Goal: Task Accomplishment & Management: Complete application form

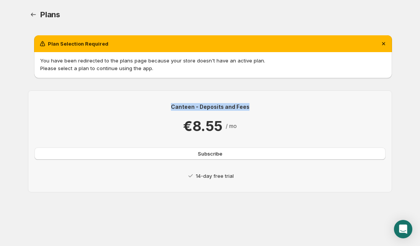
drag, startPoint x: 173, startPoint y: 108, endPoint x: 271, endPoint y: 108, distance: 97.8
click at [271, 108] on p "Canteen - Deposits and Fees" at bounding box center [210, 107] width 351 height 8
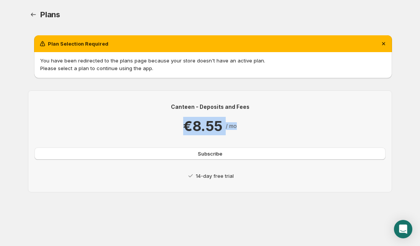
drag, startPoint x: 254, startPoint y: 129, endPoint x: 150, endPoint y: 129, distance: 103.5
click at [150, 129] on div "€8.55 / mo" at bounding box center [210, 126] width 351 height 18
click at [63, 64] on p "Please select a plan to continue using the app." at bounding box center [213, 68] width 346 height 8
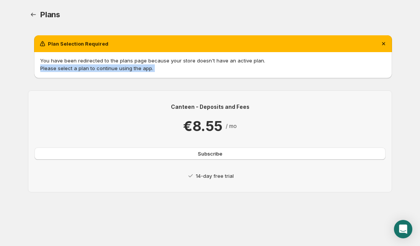
click at [63, 64] on p "Please select a plan to continue using the app." at bounding box center [213, 68] width 346 height 8
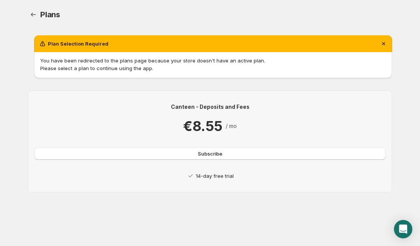
click at [67, 67] on p "Please select a plan to continue using the app." at bounding box center [213, 68] width 346 height 8
click at [73, 57] on p "You have been redirected to the plans page because your store doesn't have an a…" at bounding box center [213, 61] width 346 height 8
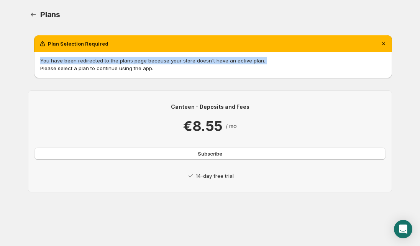
click at [73, 57] on p "You have been redirected to the plans page because your store doesn't have an a…" at bounding box center [213, 61] width 346 height 8
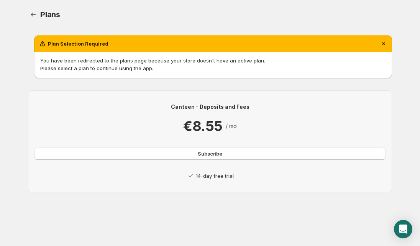
click at [105, 165] on div "Canteen - Deposits and Fees €8.55 / mo Subscribe 14-day free trial" at bounding box center [210, 141] width 351 height 77
click at [110, 158] on button "Subscribe" at bounding box center [210, 154] width 351 height 12
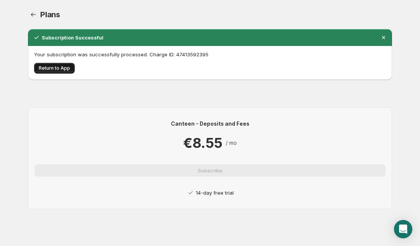
click at [52, 69] on span "Return to App" at bounding box center [54, 68] width 31 height 6
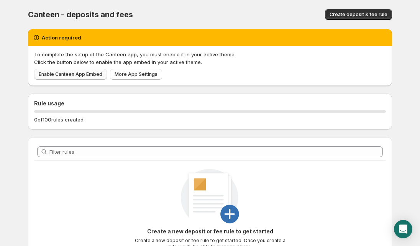
click at [85, 76] on span "Enable Canteen App Embed" at bounding box center [71, 74] width 64 height 6
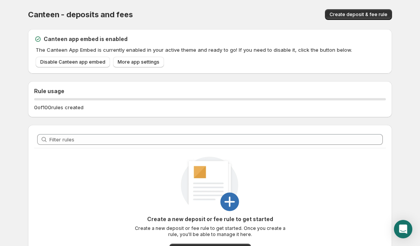
scroll to position [63, 0]
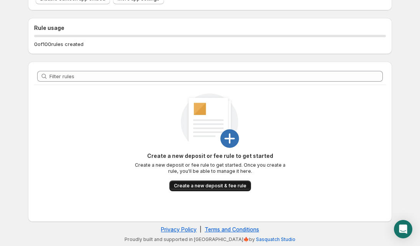
click at [214, 188] on span "Create a new deposit & fee rule" at bounding box center [210, 186] width 72 height 6
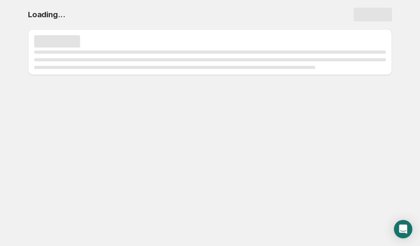
scroll to position [0, 0]
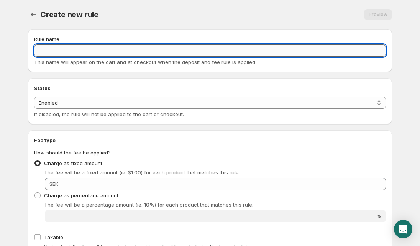
click at [83, 50] on input "Rule name" at bounding box center [210, 50] width 352 height 12
type input "Pant Monster"
click at [77, 102] on select "Enabled Disabled" at bounding box center [210, 103] width 352 height 12
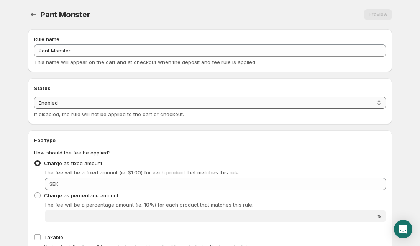
click at [34, 97] on select "Enabled Disabled" at bounding box center [210, 103] width 352 height 12
click at [75, 100] on select "Enabled Disabled" at bounding box center [210, 103] width 352 height 12
select select "deactive"
click at [34, 109] on select "Enabled Disabled" at bounding box center [210, 103] width 352 height 12
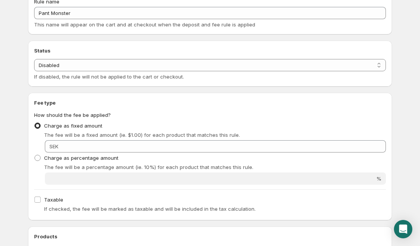
scroll to position [86, 0]
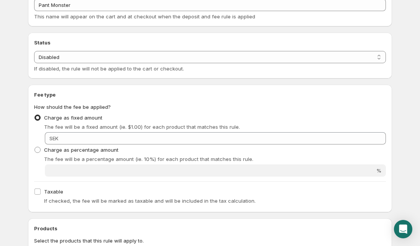
click at [50, 127] on span "The fee will be a fixed amount (ie. $1.00) for each product that matches this r…" at bounding box center [142, 127] width 196 height 6
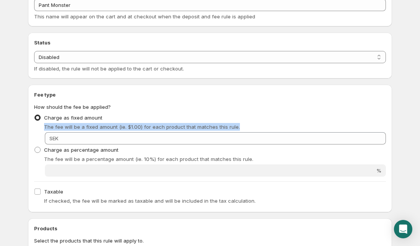
click at [50, 127] on span "The fee will be a fixed amount (ie. $1.00) for each product that matches this r…" at bounding box center [142, 127] width 196 height 6
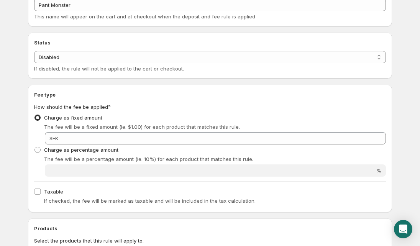
click at [124, 127] on span "The fee will be a fixed amount (ie. $1.00) for each product that matches this r…" at bounding box center [142, 127] width 196 height 6
click at [100, 127] on span "The fee will be a fixed amount (ie. $1.00) for each product that matches this r…" at bounding box center [142, 127] width 196 height 6
click at [46, 126] on span "The fee will be a fixed amount (ie. $1.00) for each product that matches this r…" at bounding box center [142, 127] width 196 height 6
drag, startPoint x: 46, startPoint y: 126, endPoint x: 110, endPoint y: 124, distance: 64.1
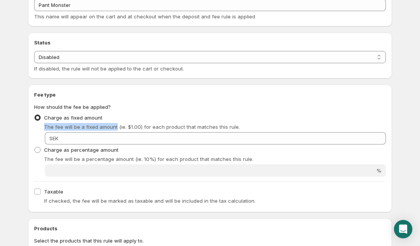
click at [110, 124] on span "The fee will be a fixed amount (ie. $1.00) for each product that matches this r…" at bounding box center [142, 127] width 196 height 6
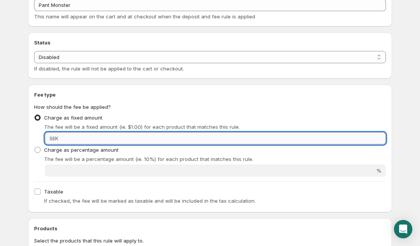
click at [107, 142] on input "Fixed amount" at bounding box center [224, 138] width 326 height 12
click at [77, 141] on input "Fixed amount" at bounding box center [224, 138] width 326 height 12
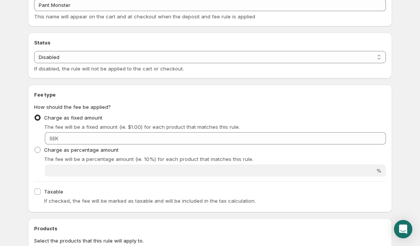
click at [59, 141] on div "SEK" at bounding box center [215, 138] width 341 height 12
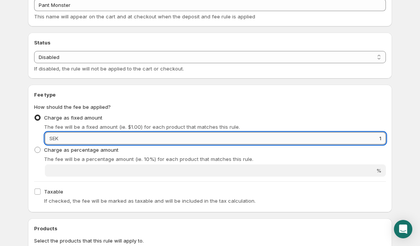
click at [127, 141] on input "1" at bounding box center [224, 138] width 326 height 12
type input "1"
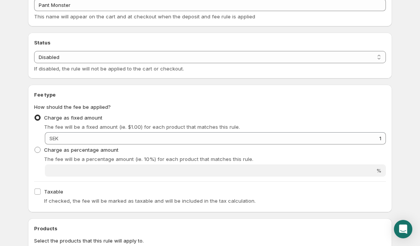
click at [54, 141] on span "SEK" at bounding box center [53, 138] width 9 height 6
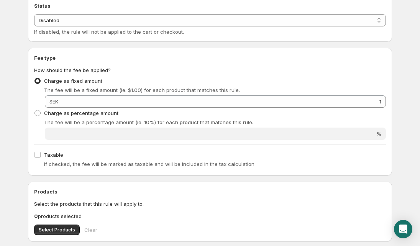
scroll to position [144, 0]
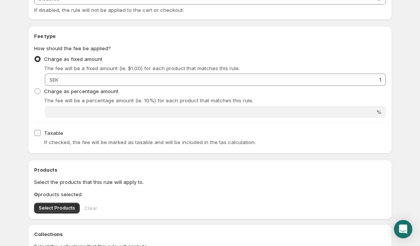
click at [36, 137] on label "Taxable" at bounding box center [48, 133] width 29 height 11
click at [36, 136] on input "Taxable" at bounding box center [38, 133] width 6 height 6
checkbox input "true"
click at [70, 146] on div "If checked, the fee will be marked as taxable and will be included in the tax c…" at bounding box center [215, 142] width 342 height 8
click at [87, 143] on span "If checked, the fee will be marked as taxable and will be included in the tax c…" at bounding box center [150, 142] width 212 height 6
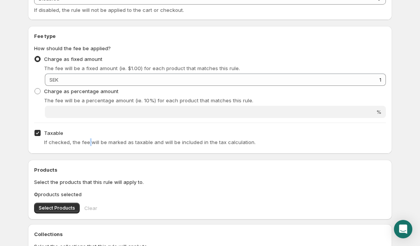
click at [87, 143] on span "If checked, the fee will be marked as taxable and will be included in the tax c…" at bounding box center [150, 142] width 212 height 6
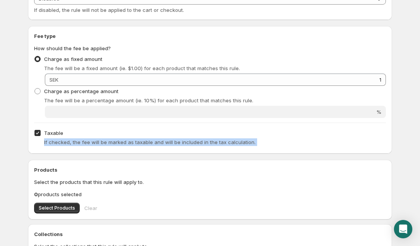
click at [87, 143] on span "If checked, the fee will be marked as taxable and will be included in the tax c…" at bounding box center [150, 142] width 212 height 6
click at [204, 142] on span "If checked, the fee will be marked as taxable and will be included in the tax c…" at bounding box center [150, 142] width 212 height 6
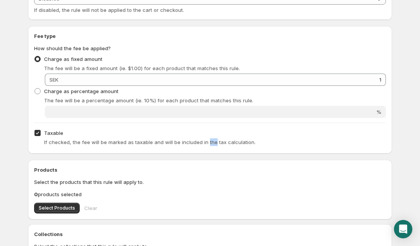
click at [204, 142] on span "If checked, the fee will be marked as taxable and will be included in the tax c…" at bounding box center [150, 142] width 212 height 6
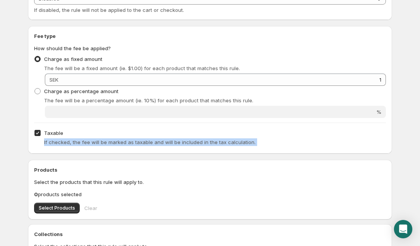
click at [204, 142] on span "If checked, the fee will be marked as taxable and will be included in the tax c…" at bounding box center [150, 142] width 212 height 6
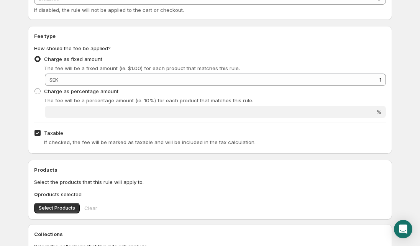
click at [247, 148] on div "Fee type How should the fee be applied? Charge as fixed amount The fee will be …" at bounding box center [210, 90] width 364 height 128
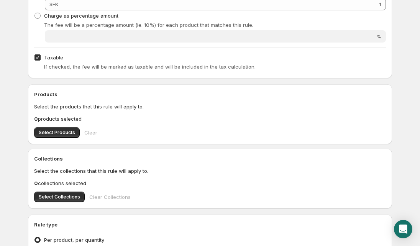
scroll to position [220, 0]
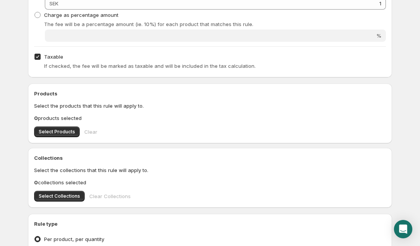
click at [83, 108] on p "Select the products that this rule will apply to." at bounding box center [210, 106] width 352 height 8
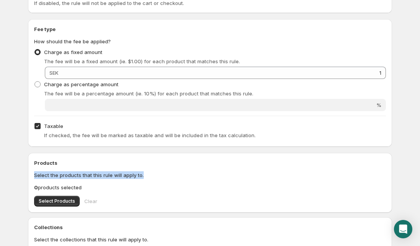
scroll to position [96, 0]
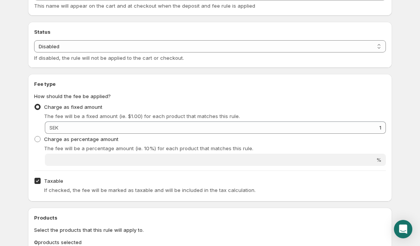
click at [164, 121] on div "Charge as fixed amount The fee will be a fixed amount (ie. $1.00) for each prod…" at bounding box center [210, 118] width 352 height 32
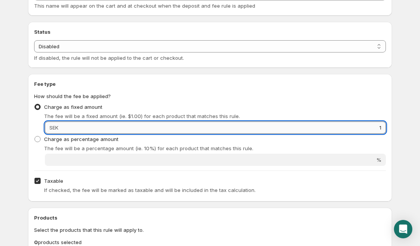
click at [164, 127] on input "1" at bounding box center [224, 128] width 326 height 12
click at [164, 127] on input "21" at bounding box center [224, 128] width 326 height 12
type input "2"
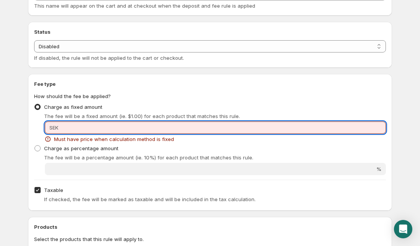
click at [286, 131] on input "Fixed amount" at bounding box center [224, 128] width 326 height 12
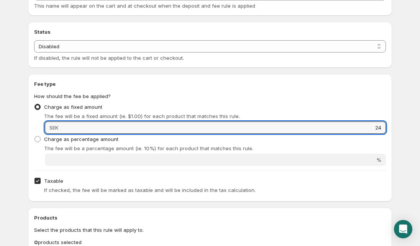
type input "24"
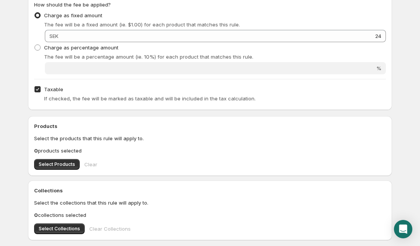
scroll to position [192, 0]
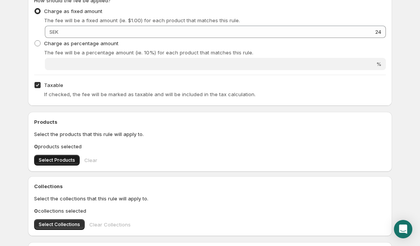
click at [68, 161] on span "Select Products" at bounding box center [57, 160] width 36 height 6
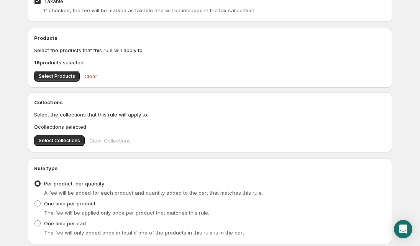
scroll to position [327, 0]
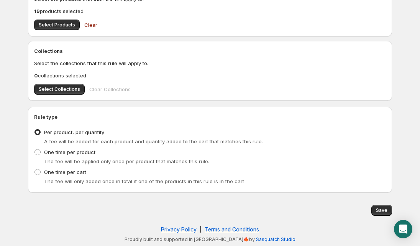
click at [86, 143] on span "A fee will be added for each product and quantity added to the cart that matche…" at bounding box center [153, 141] width 219 height 6
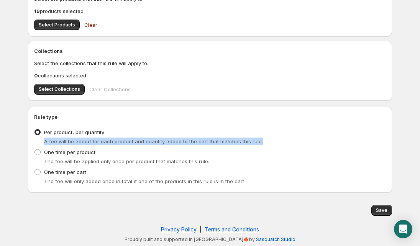
click at [86, 143] on span "A fee will be added for each product and quantity added to the cart that matche…" at bounding box center [153, 141] width 219 height 6
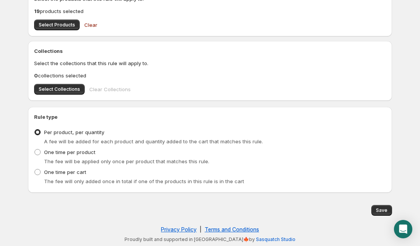
click at [64, 162] on span "The fee will be applied only once per product that matches this rule." at bounding box center [126, 161] width 165 height 6
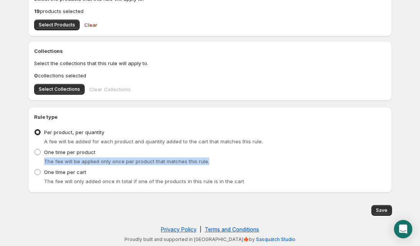
click at [64, 162] on span "The fee will be applied only once per product that matches this rule." at bounding box center [126, 161] width 165 height 6
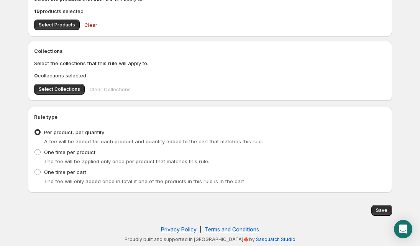
click at [98, 141] on span "A fee will be added for each product and quantity added to the cart that matche…" at bounding box center [153, 141] width 219 height 6
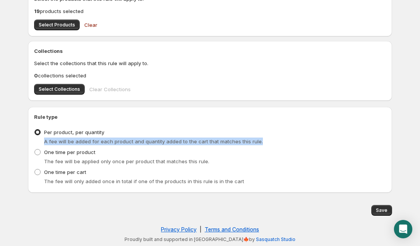
click at [98, 141] on span "A fee will be added for each product and quantity added to the cart that matche…" at bounding box center [153, 141] width 219 height 6
click at [124, 143] on span "A fee will be added for each product and quantity added to the cart that matche…" at bounding box center [153, 141] width 219 height 6
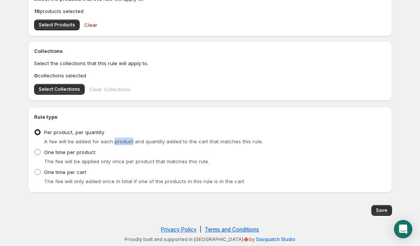
click at [124, 143] on span "A fee will be added for each product and quantity added to the cart that matche…" at bounding box center [153, 141] width 219 height 6
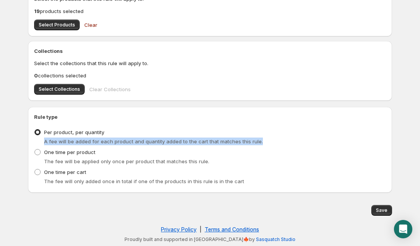
click at [124, 143] on span "A fee will be added for each product and quantity added to the cart that matche…" at bounding box center [153, 141] width 219 height 6
click at [178, 143] on span "A fee will be added for each product and quantity added to the cart that matche…" at bounding box center [153, 141] width 219 height 6
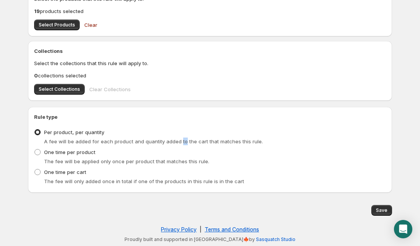
click at [178, 143] on span "A fee will be added for each product and quantity added to the cart that matche…" at bounding box center [153, 141] width 219 height 6
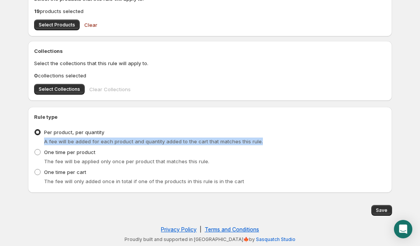
click at [178, 143] on span "A fee will be added for each product and quantity added to the cart that matche…" at bounding box center [153, 141] width 219 height 6
click at [148, 143] on span "A fee will be added for each product and quantity added to the cart that matche…" at bounding box center [153, 141] width 219 height 6
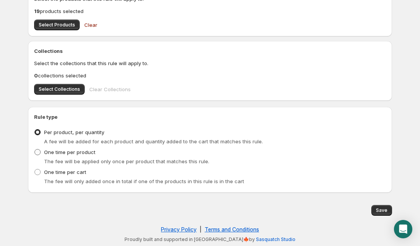
click at [63, 153] on span "One time per product" at bounding box center [69, 152] width 51 height 6
click at [35, 150] on input "One time per product" at bounding box center [35, 149] width 0 height 0
radio input "true"
click at [59, 132] on span "Per product, per quantity" at bounding box center [74, 132] width 60 height 6
click at [35, 130] on input "Per product, per quantity" at bounding box center [35, 129] width 0 height 0
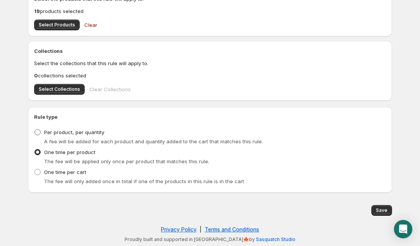
radio input "true"
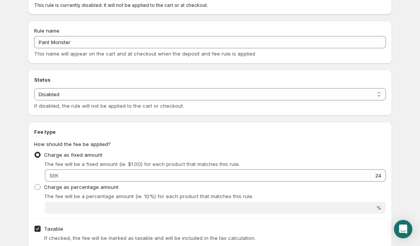
scroll to position [0, 0]
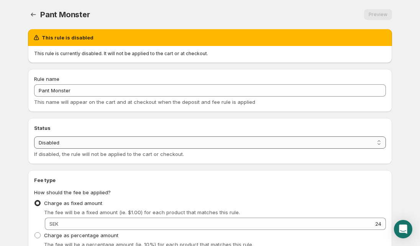
click at [97, 142] on select "Enabled Disabled" at bounding box center [210, 143] width 352 height 12
select select "active"
click at [34, 137] on select "Enabled Disabled" at bounding box center [210, 143] width 352 height 12
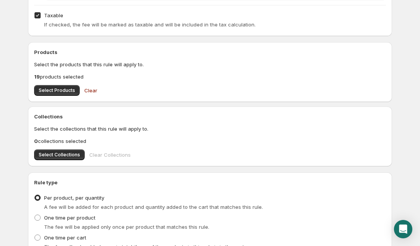
scroll to position [288, 0]
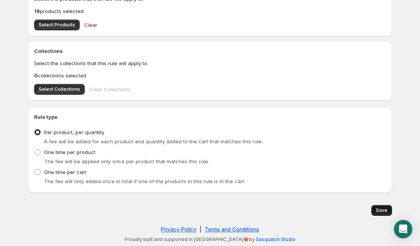
click at [381, 212] on span "Save" at bounding box center [382, 210] width 12 height 6
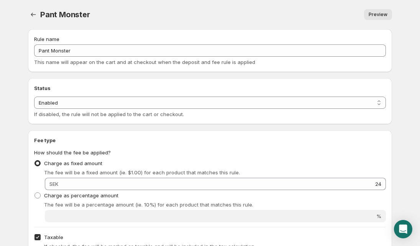
click at [385, 12] on link "Preview" at bounding box center [378, 14] width 28 height 11
click at [37, 13] on icon "Settings" at bounding box center [34, 15] width 8 height 8
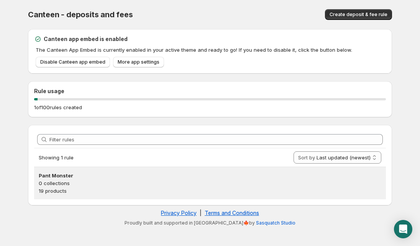
click at [79, 191] on p "19 products" at bounding box center [210, 191] width 343 height 8
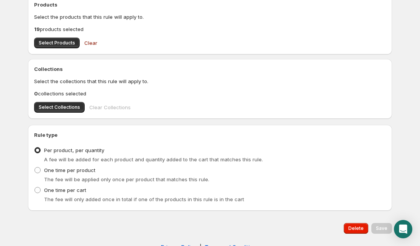
scroll to position [288, 0]
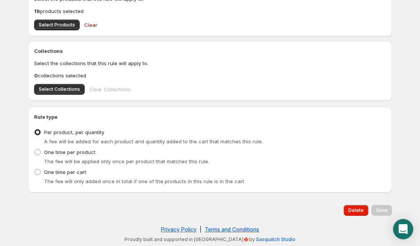
click at [402, 228] on icon "Open Intercom Messenger" at bounding box center [403, 229] width 9 height 10
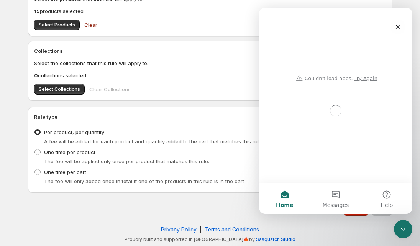
scroll to position [0, 0]
click at [362, 76] on div "Intercom messenger" at bounding box center [336, 46] width 138 height 77
click at [362, 77] on div "Intercom messenger" at bounding box center [336, 46] width 138 height 77
click at [362, 78] on div "Intercom messenger" at bounding box center [336, 46] width 138 height 77
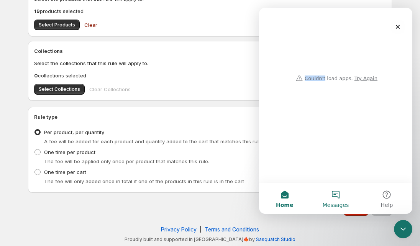
click at [331, 206] on span "Messages" at bounding box center [336, 204] width 26 height 5
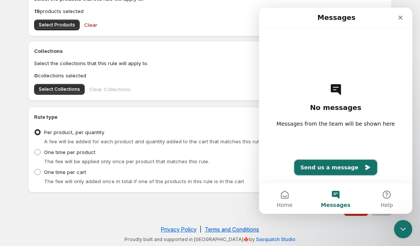
click at [334, 169] on button "Send us a message" at bounding box center [336, 167] width 83 height 15
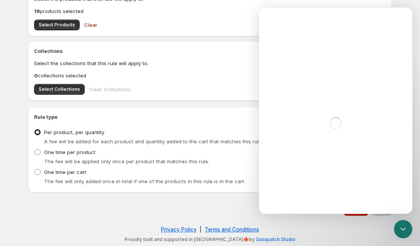
click at [200, 126] on fieldset "Type of rule Per product, per quantity A fee will be added for each product and…" at bounding box center [210, 155] width 352 height 61
click at [399, 232] on icon "Close Intercom Messenger" at bounding box center [402, 228] width 9 height 9
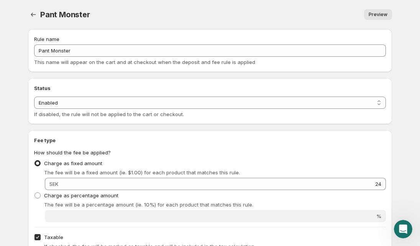
click at [30, 9] on div "Pant Monster. This page is ready Pant Monster Preview More actions Preview" at bounding box center [210, 14] width 364 height 29
click at [31, 10] on button "Settings" at bounding box center [33, 14] width 11 height 11
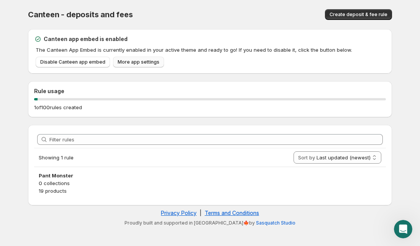
click at [148, 64] on span "More app settings" at bounding box center [139, 62] width 42 height 6
click at [85, 128] on div "Filter rules Showing 1 rule Sort by Last updated (newest) Last updated (oldest)…" at bounding box center [210, 165] width 364 height 81
click at [79, 56] on div "Canteen app embed is enabled The Canteen App Embed is currently enabled in your…" at bounding box center [210, 51] width 352 height 32
click at [81, 58] on link "Disable Canteen app embed" at bounding box center [73, 62] width 74 height 11
